Goal: Use online tool/utility: Utilize a website feature to perform a specific function

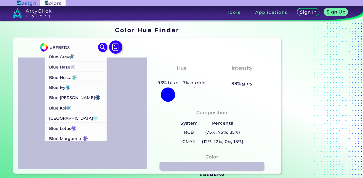
scroll to position [262, 0]
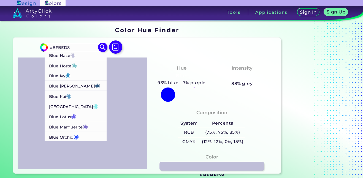
type input "#BFBED8"
click at [69, 95] on span "◉" at bounding box center [68, 95] width 5 height 7
type input "#659ec7"
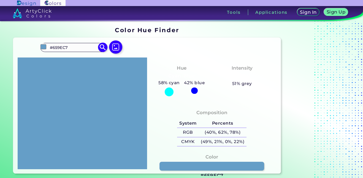
scroll to position [0, 0]
click at [61, 48] on input "#659EC7" at bounding box center [73, 47] width 51 height 7
type input "#"
type input "n"
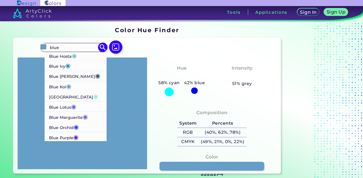
type input "blue"
click at [81, 75] on li "Blue [PERSON_NAME] ◉" at bounding box center [76, 76] width 62 height 10
type input "#2b547e"
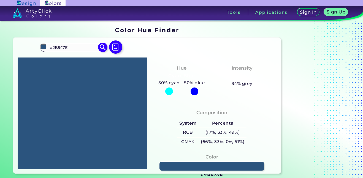
click at [66, 47] on input "#2B547E" at bounding box center [73, 47] width 51 height 7
type input "#"
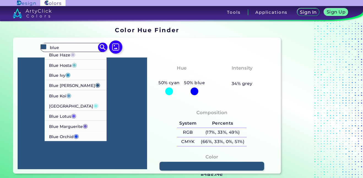
scroll to position [263, 0]
type input "blue"
click at [69, 96] on span "◉" at bounding box center [68, 94] width 5 height 7
type input "#659ec7"
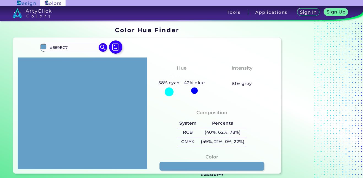
scroll to position [0, 0]
click at [58, 49] on input "#659EC7" at bounding box center [73, 47] width 51 height 7
click at [68, 45] on input "#659EC7" at bounding box center [73, 47] width 51 height 7
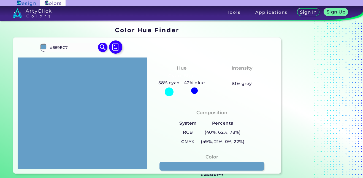
click at [68, 45] on input "#659EC7" at bounding box center [73, 47] width 51 height 7
click at [58, 48] on input "#659EC7" at bounding box center [73, 47] width 51 height 7
click at [71, 49] on input "#659EC7" at bounding box center [73, 47] width 51 height 7
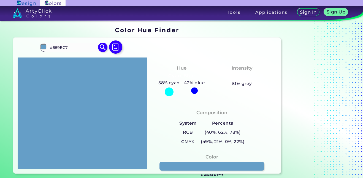
click at [71, 49] on input "#659EC7" at bounding box center [73, 47] width 51 height 7
type input "#"
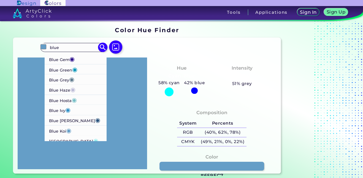
scroll to position [227, 0]
type input "blue"
click at [74, 100] on span "◉" at bounding box center [74, 99] width 5 height 7
type input "#77bfc7"
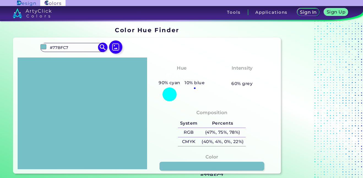
click at [59, 46] on input "#77BFC7" at bounding box center [73, 47] width 51 height 7
click at [66, 49] on input "#77BFC7" at bounding box center [73, 47] width 51 height 7
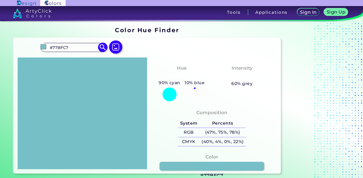
paste input "dee5c0"
type input "#dee5c0"
type input "#DEE5C0"
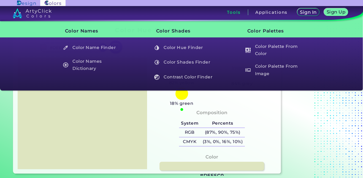
click at [235, 14] on h3 "Tools" at bounding box center [234, 12] width 14 height 4
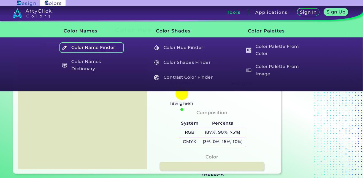
click at [96, 49] on h5 "Color Name Finder" at bounding box center [91, 47] width 65 height 10
